Goal: Task Accomplishment & Management: Manage account settings

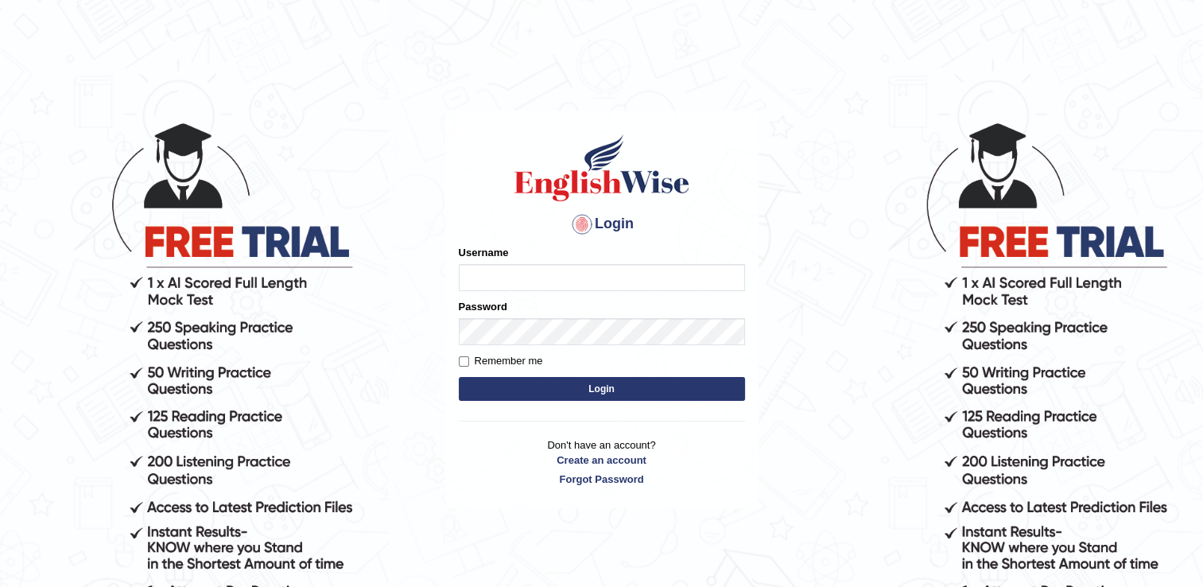
type input "Rotha"
click at [536, 388] on button "Login" at bounding box center [602, 389] width 286 height 24
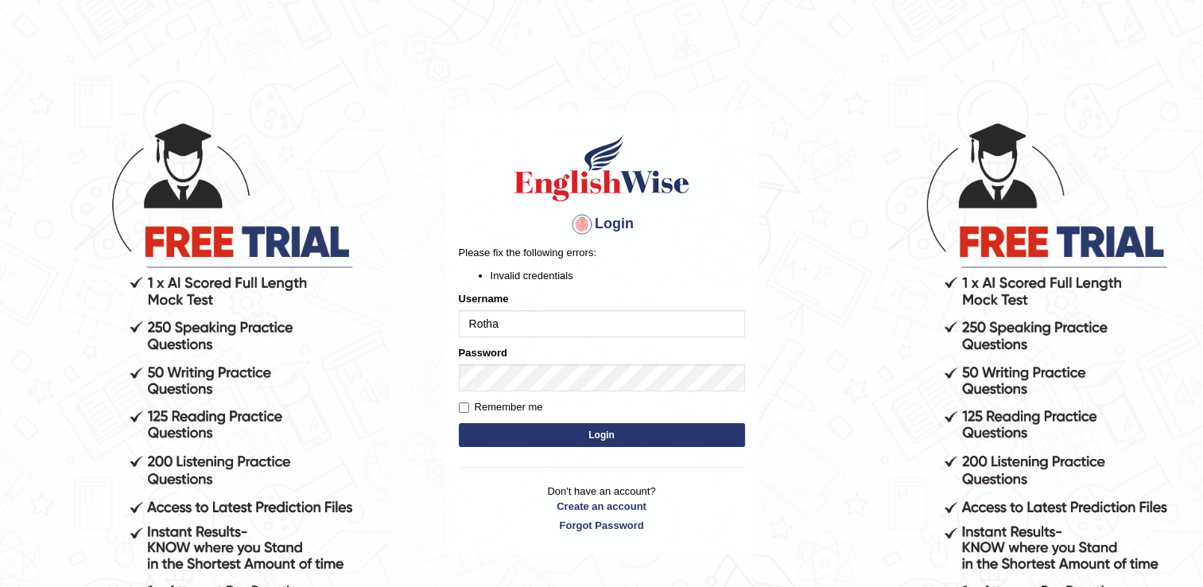
click at [460, 449] on form "Please fix the following errors: Invalid credentials Username Rotha Password Re…" at bounding box center [602, 348] width 286 height 206
click at [560, 432] on button "Login" at bounding box center [602, 435] width 286 height 24
click at [825, 390] on body "Login Please fix the following errors: Invalid credentials Username [PERSON_NAM…" at bounding box center [601, 353] width 1203 height 587
click at [697, 433] on button "Login" at bounding box center [602, 435] width 286 height 24
click at [461, 406] on input "Remember me" at bounding box center [464, 407] width 10 height 10
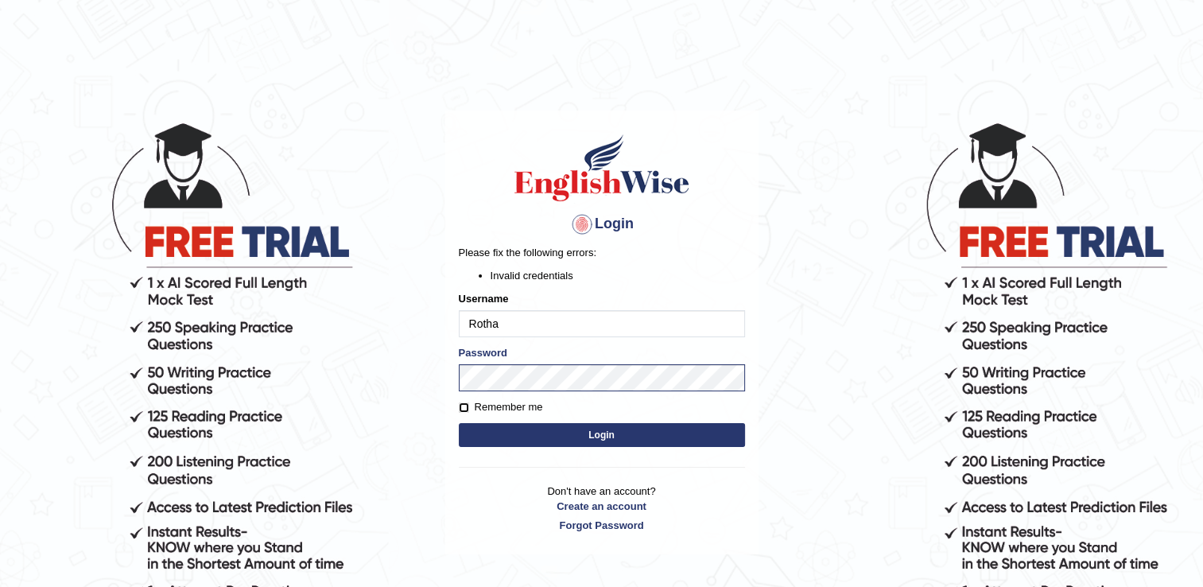
checkbox input "true"
click at [531, 431] on button "Login" at bounding box center [602, 435] width 286 height 24
click at [703, 231] on h4 "Login" at bounding box center [602, 224] width 286 height 25
click at [433, 378] on body "Login Please fix the following errors: Invalid credentials Username Rotha Passw…" at bounding box center [601, 353] width 1203 height 587
click at [833, 320] on body "Login Please fix the following errors: Invalid credentials Username [PERSON_NAM…" at bounding box center [601, 353] width 1203 height 587
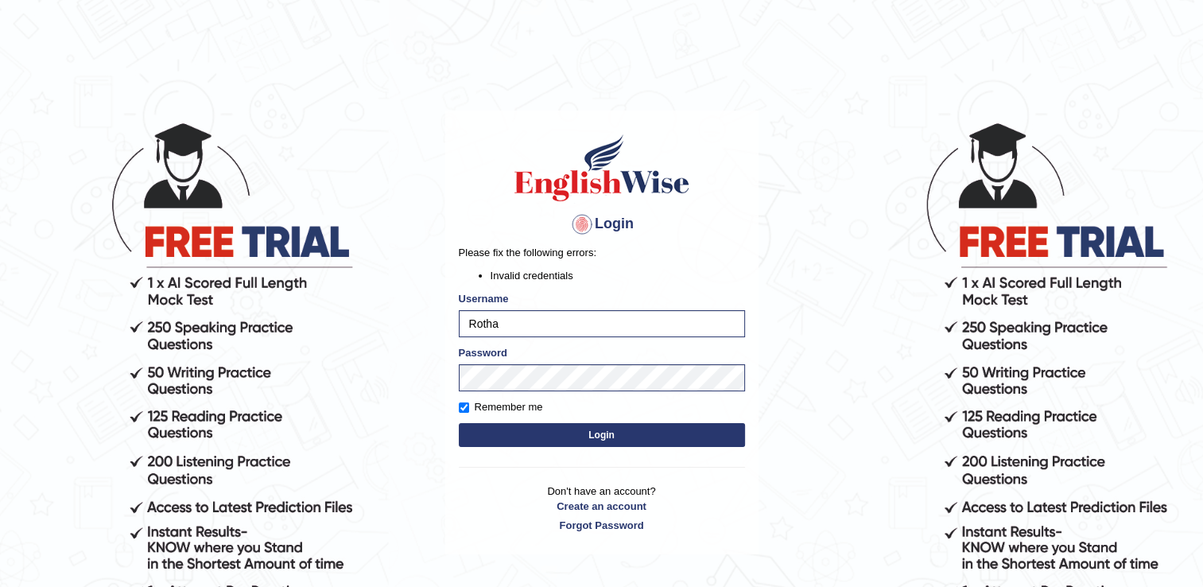
click at [615, 436] on button "Login" at bounding box center [602, 435] width 286 height 24
